Goal: Information Seeking & Learning: Learn about a topic

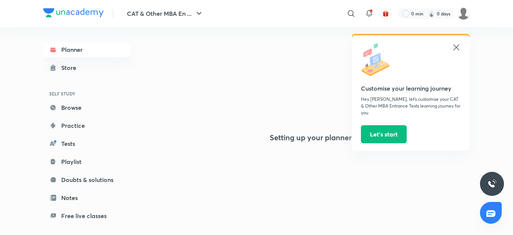
click at [457, 51] on icon at bounding box center [455, 47] width 9 height 9
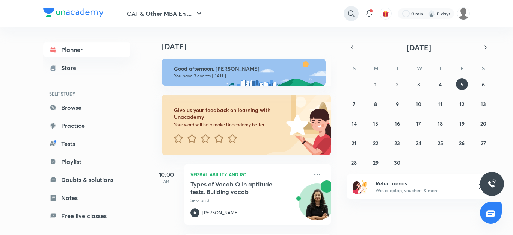
click at [352, 12] on icon at bounding box center [350, 13] width 9 height 9
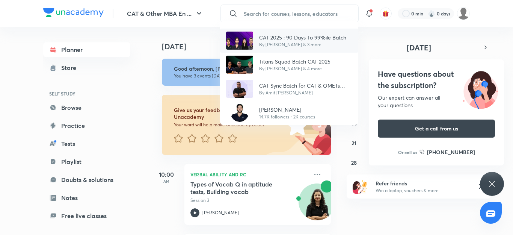
click at [298, 45] on p "By [PERSON_NAME] & 3 more" at bounding box center [302, 44] width 87 height 7
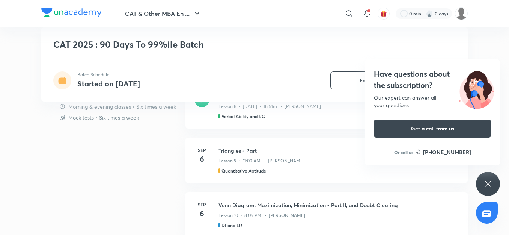
scroll to position [465, 0]
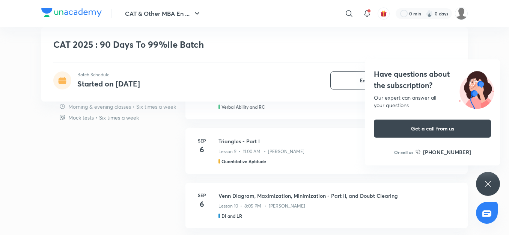
click at [487, 179] on icon at bounding box center [487, 183] width 9 height 9
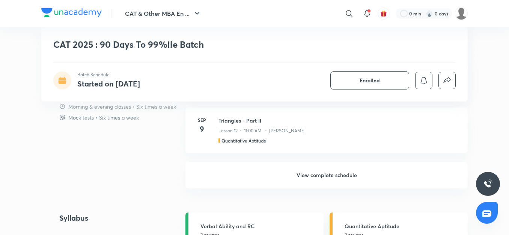
scroll to position [705, 0]
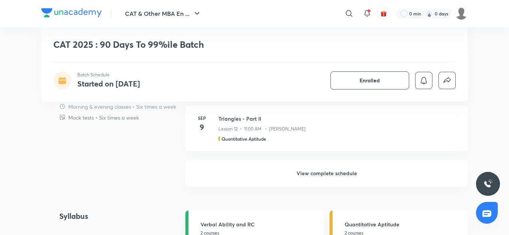
click at [331, 177] on h6 "View complete schedule" at bounding box center [326, 173] width 282 height 26
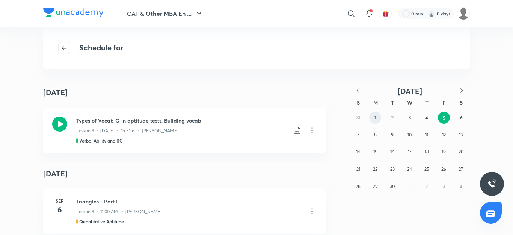
click at [372, 120] on button "1" at bounding box center [375, 117] width 12 height 12
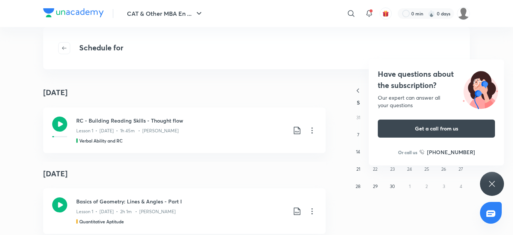
click at [491, 183] on icon at bounding box center [492, 183] width 6 height 6
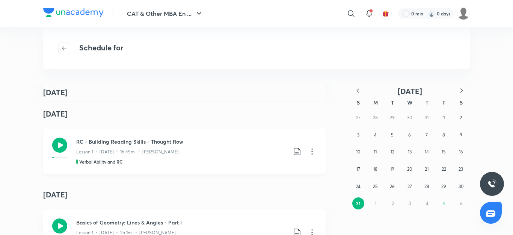
scroll to position [77, 0]
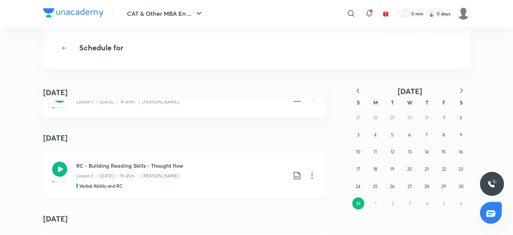
click at [54, 162] on icon at bounding box center [59, 168] width 15 height 15
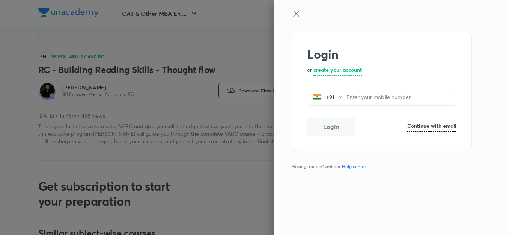
scroll to position [205, 0]
